Goal: Transaction & Acquisition: Purchase product/service

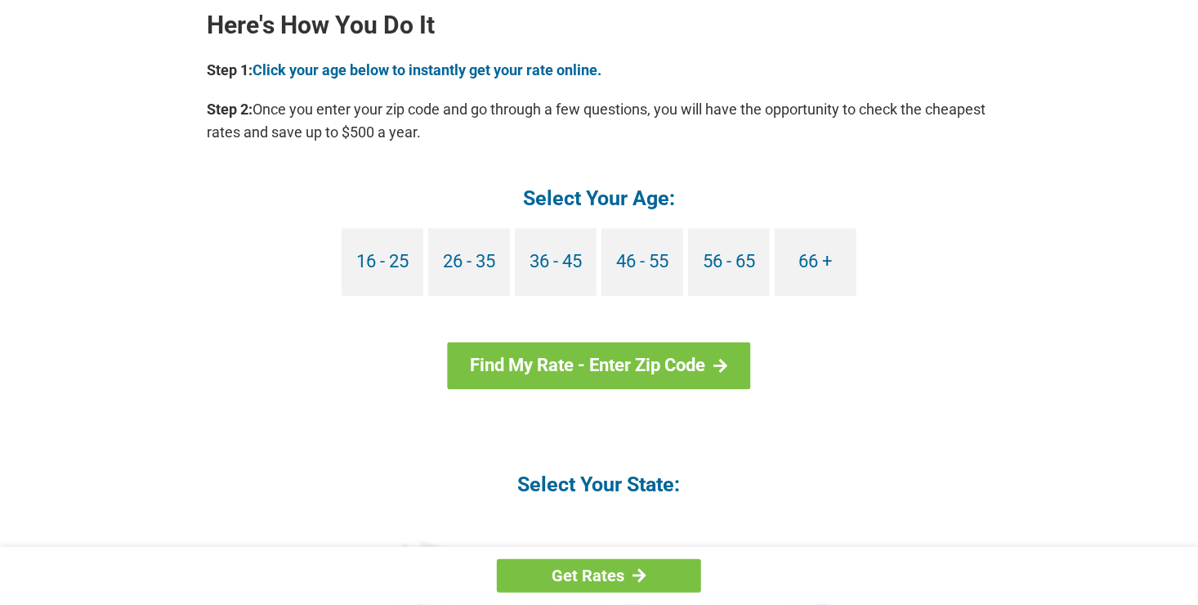
scroll to position [1503, 0]
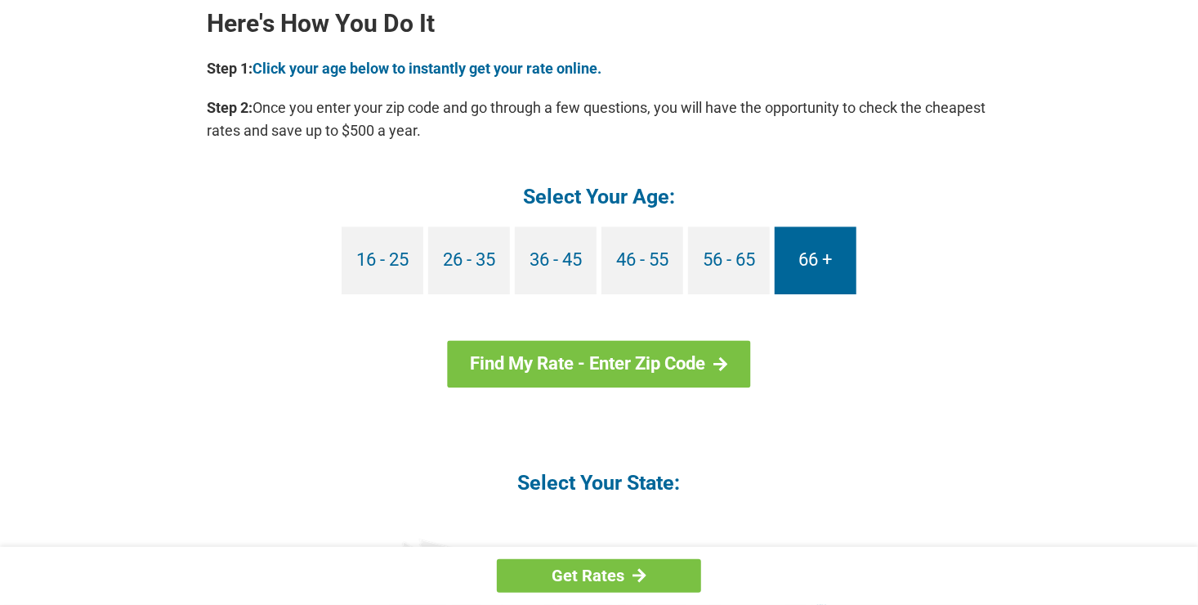
click at [826, 265] on link "66 +" at bounding box center [816, 260] width 82 height 68
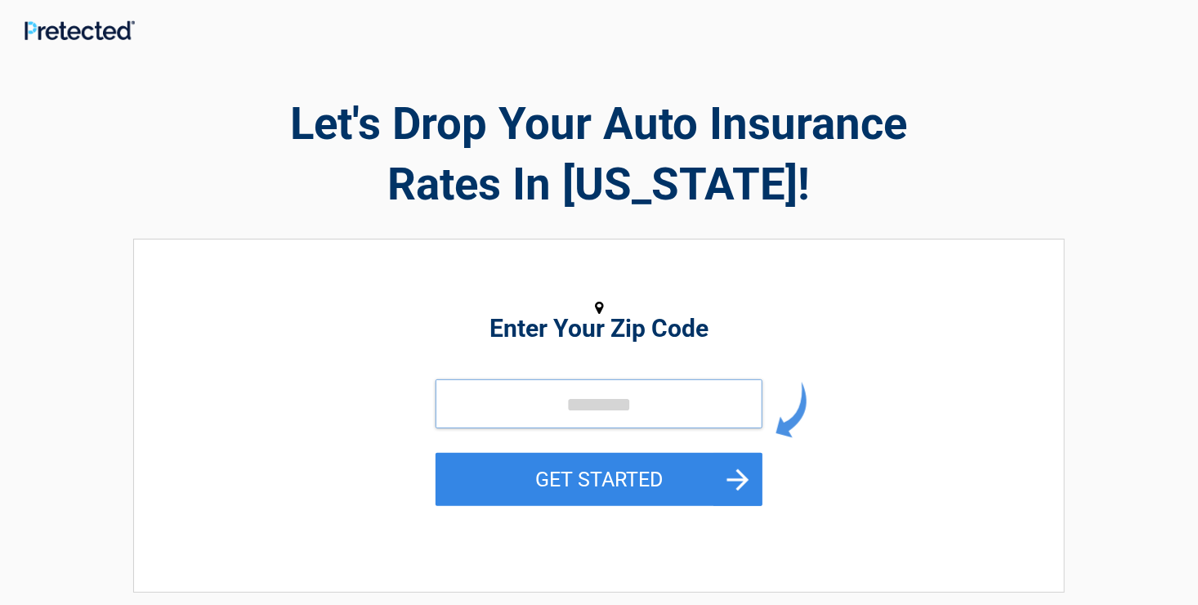
click at [627, 406] on input "tel" at bounding box center [599, 403] width 327 height 49
type input "*****"
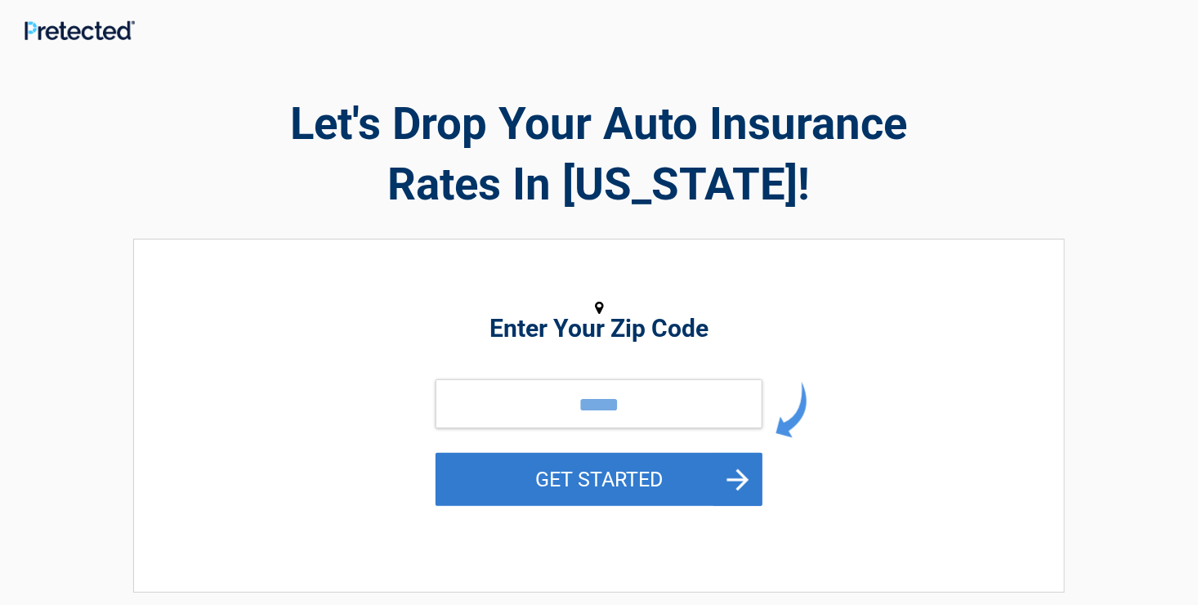
click at [596, 486] on button "GET STARTED" at bounding box center [599, 479] width 327 height 53
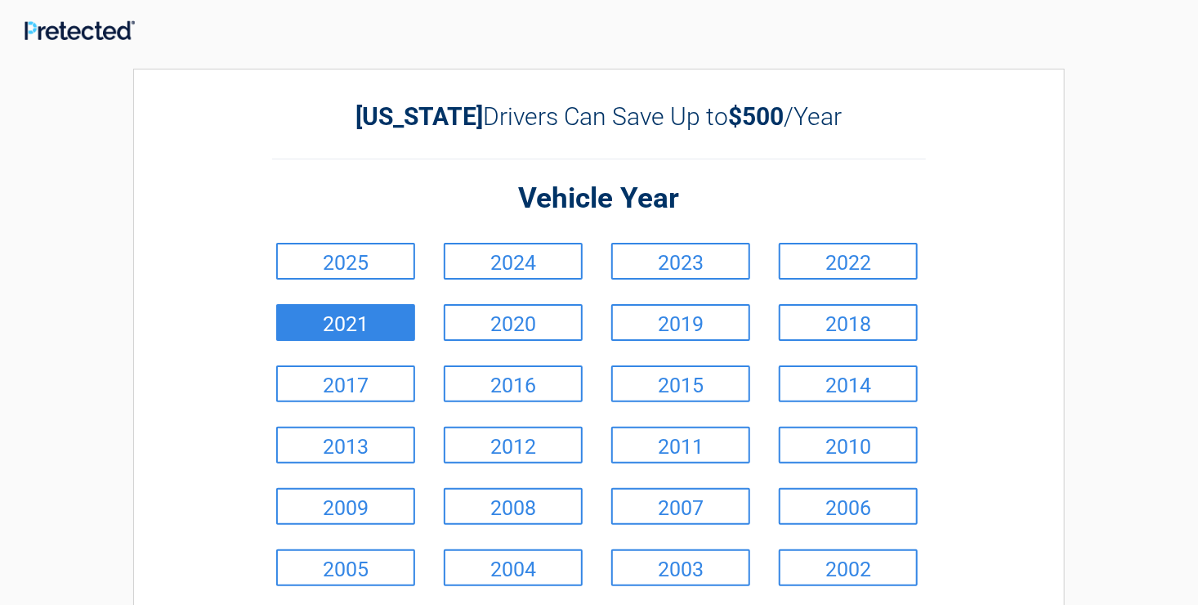
click at [391, 322] on link "2021" at bounding box center [345, 322] width 139 height 37
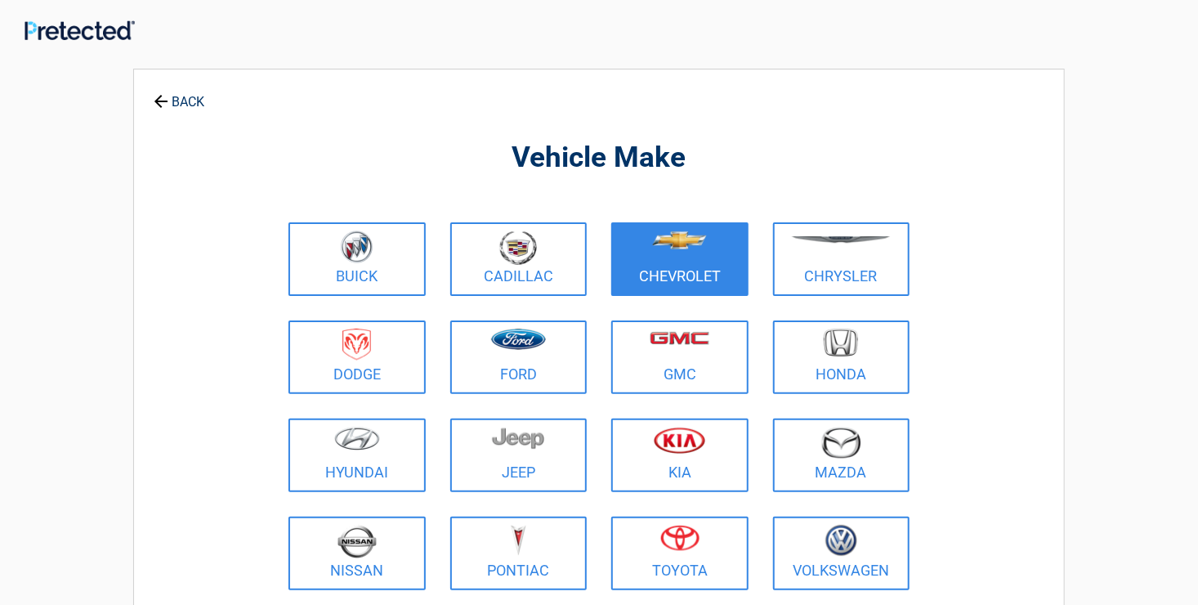
click at [657, 251] on figure at bounding box center [680, 248] width 118 height 37
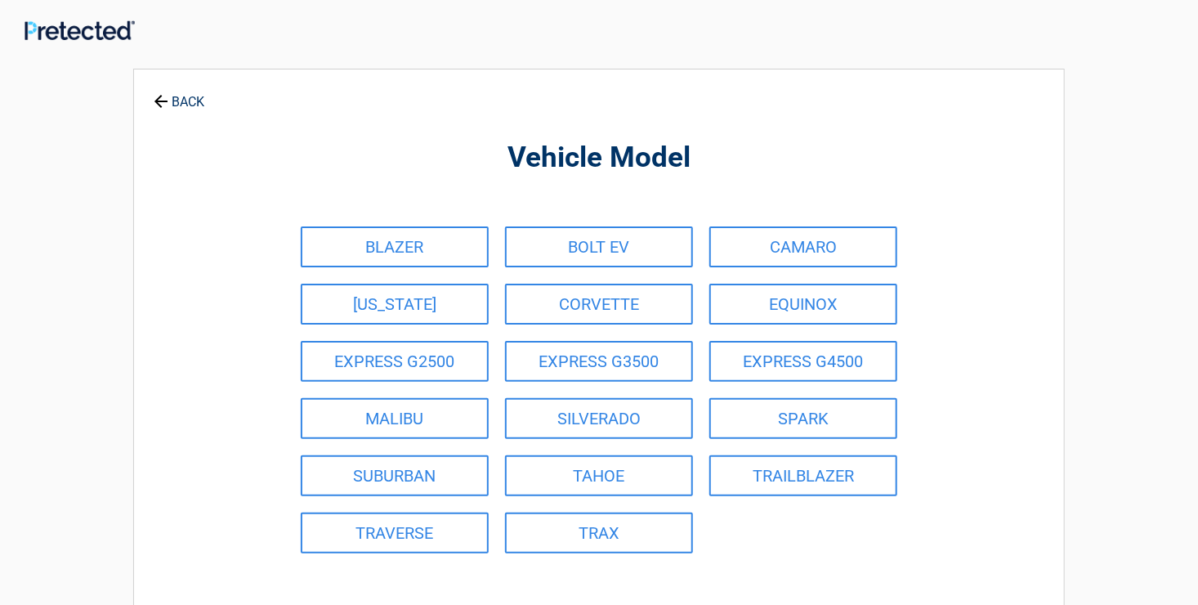
click at [657, 251] on link "BOLT EV" at bounding box center [599, 246] width 188 height 41
click at [657, 251] on div "BLAZER BOLT EV CAMARO COLORADO CORVETTE EQUINOX EXPRESS G2500 EXPRESS G3500 EXP…" at bounding box center [599, 389] width 613 height 343
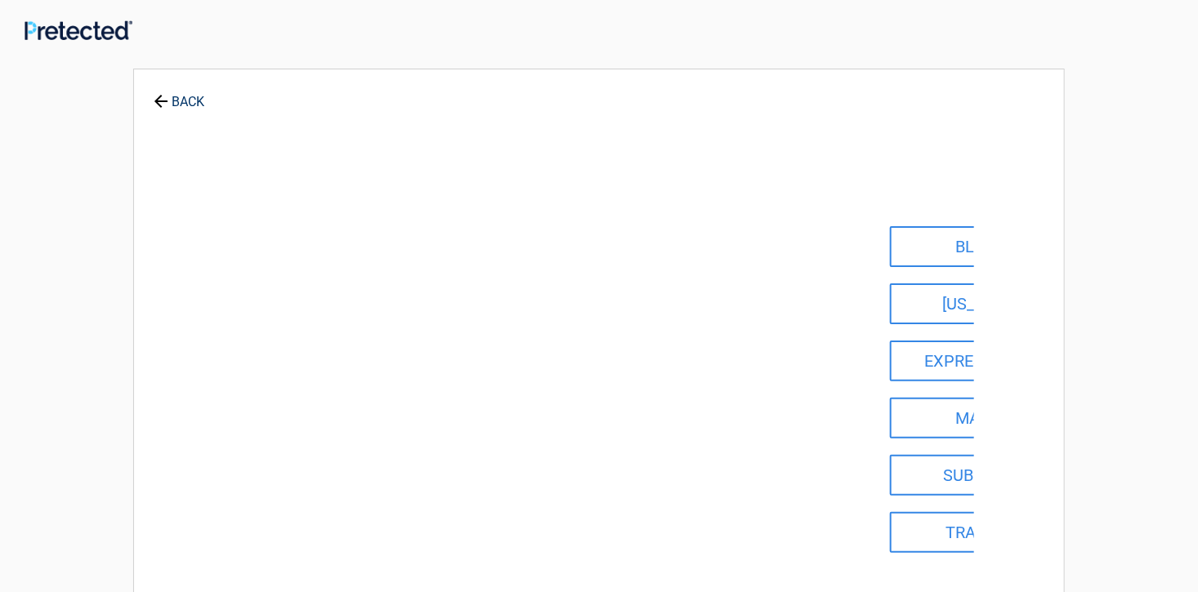
click at [657, 251] on div "**********" at bounding box center [599, 363] width 932 height 588
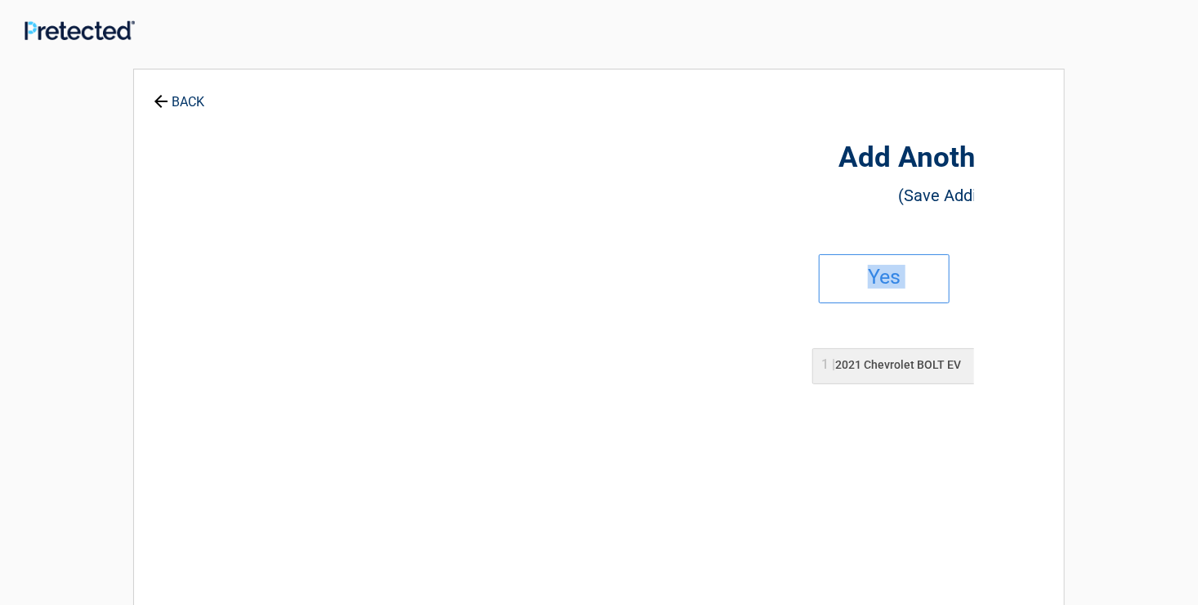
click at [657, 251] on div "Add Another Vehicle? (Save Additional 20%) Yes No 1 | 2021 Chevrolet BOLT EV De…" at bounding box center [978, 354] width 750 height 537
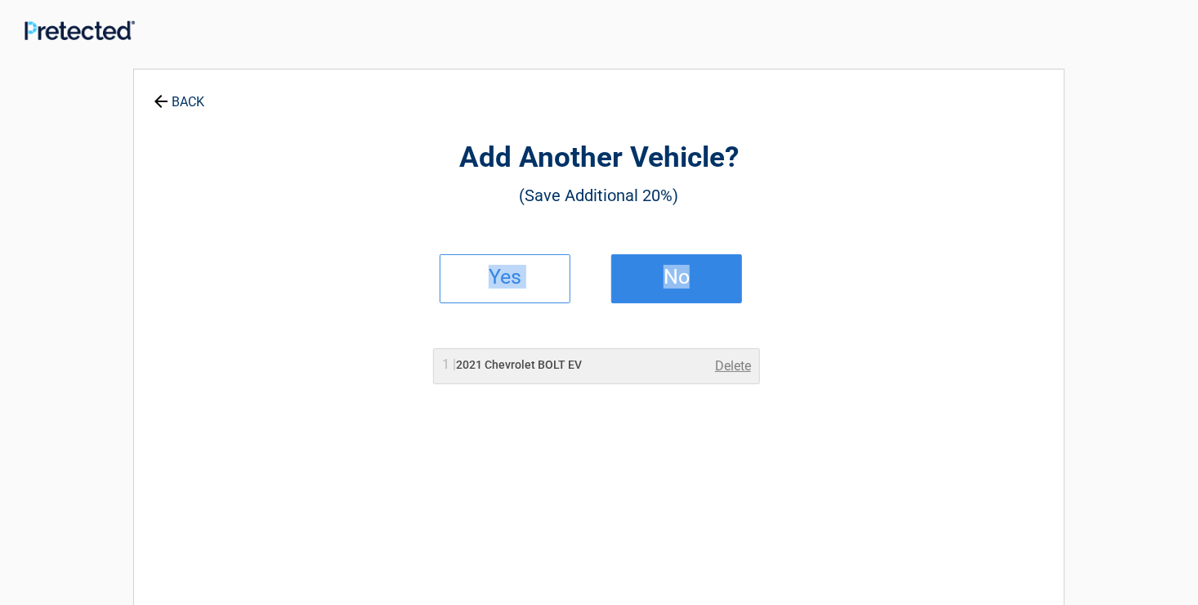
drag, startPoint x: 657, startPoint y: 251, endPoint x: 674, endPoint y: 282, distance: 35.5
click at [674, 282] on h2 "No" at bounding box center [676, 276] width 96 height 11
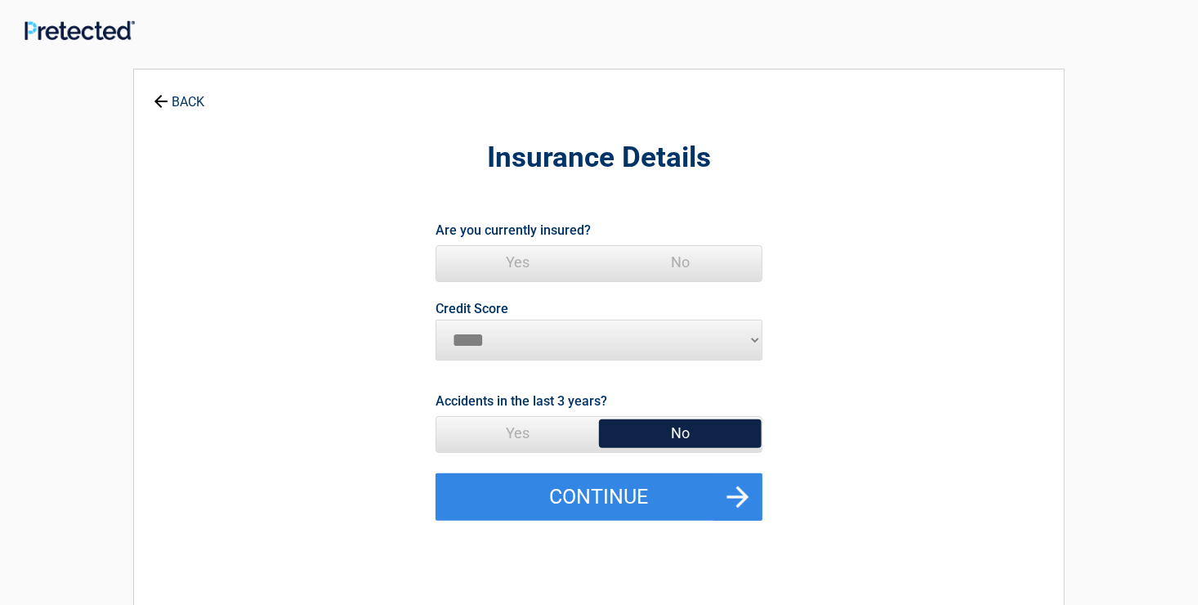
click at [583, 257] on span "Yes" at bounding box center [517, 262] width 163 height 33
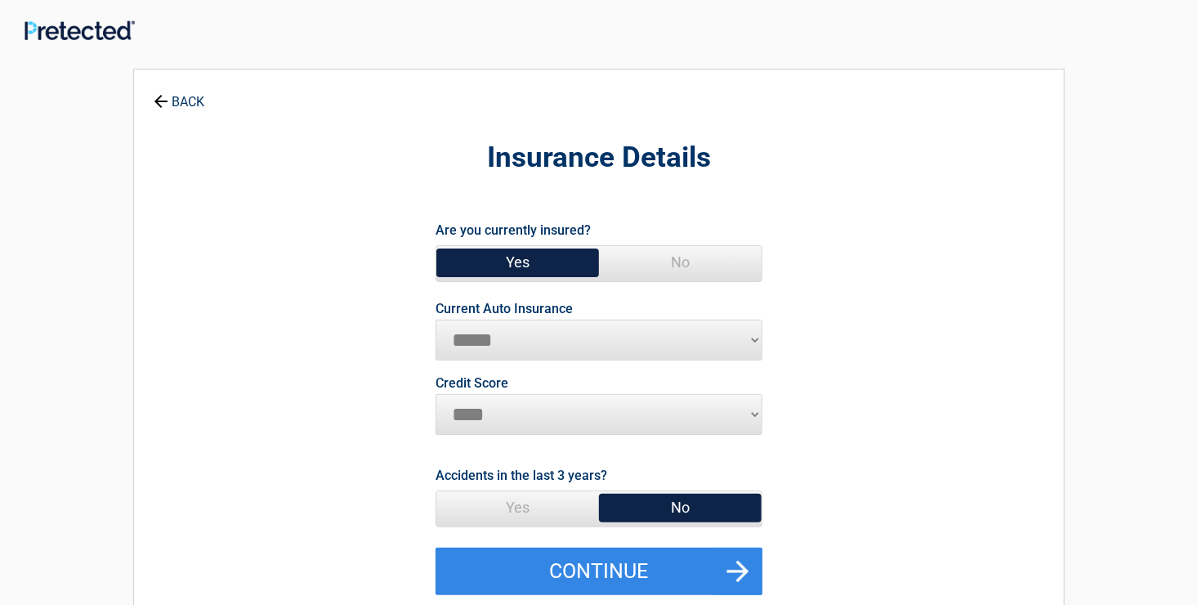
click at [532, 500] on span "Yes" at bounding box center [517, 507] width 163 height 33
